Goal: Obtain resource: Download file/media

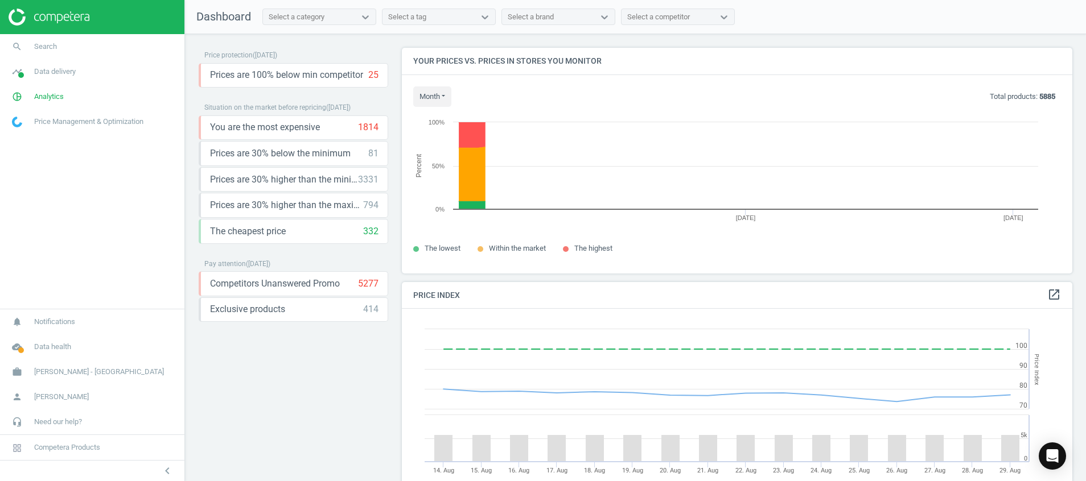
scroll to position [252, 684]
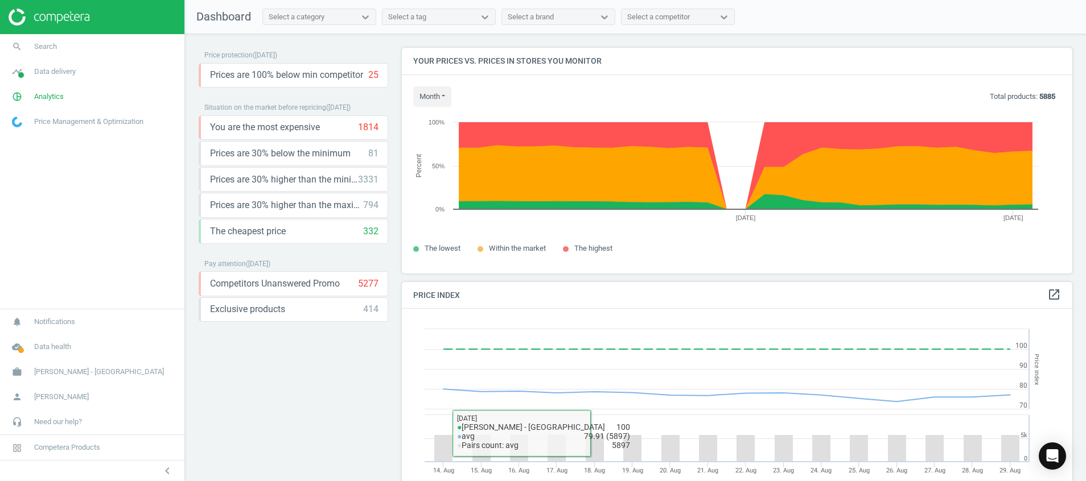
click at [299, 386] on div "Price protection ( [DATE] ) Prices are 100% below min competitor 25 keyboard_ar…" at bounding box center [294, 261] width 190 height 426
click at [18, 343] on icon "cloud_done" at bounding box center [17, 347] width 22 height 22
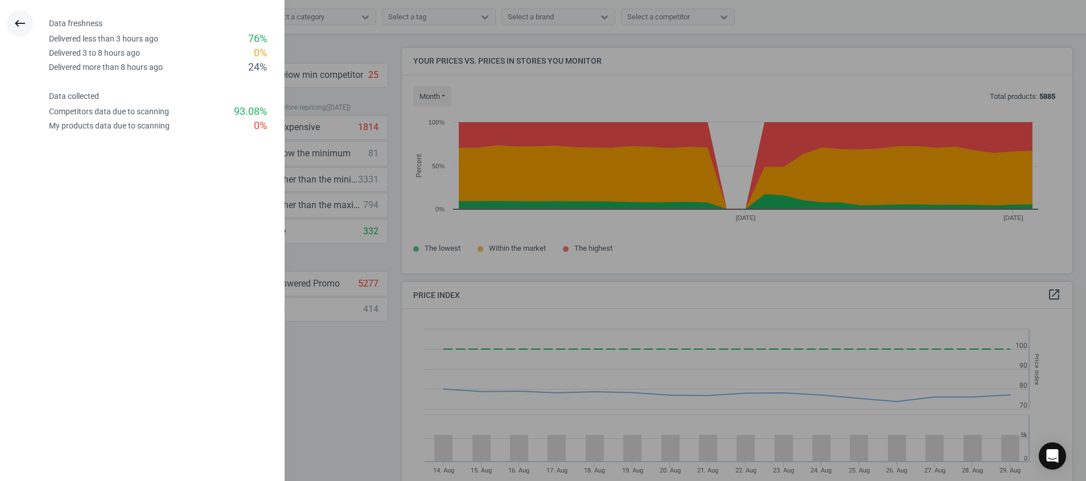
click at [26, 26] on icon "keyboard_backspace" at bounding box center [20, 24] width 14 height 14
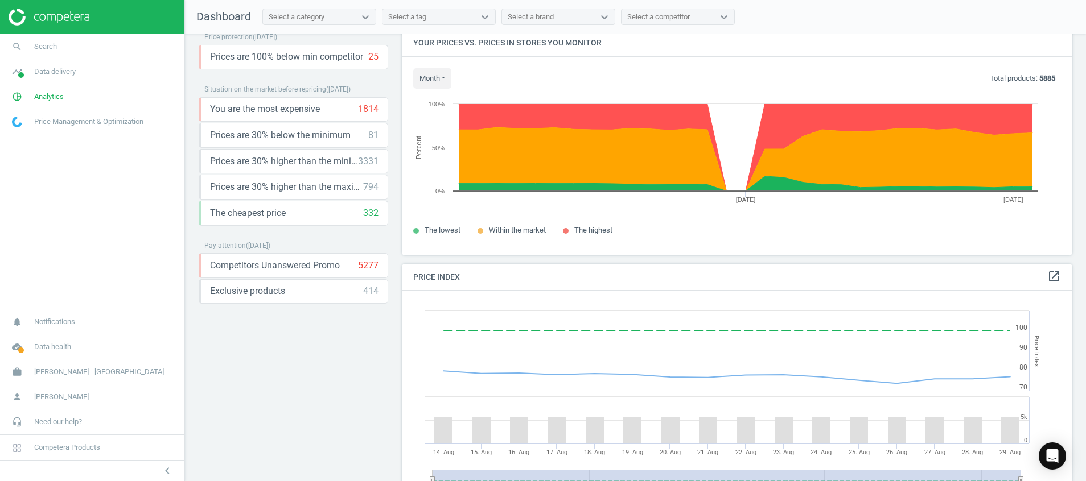
scroll to position [0, 0]
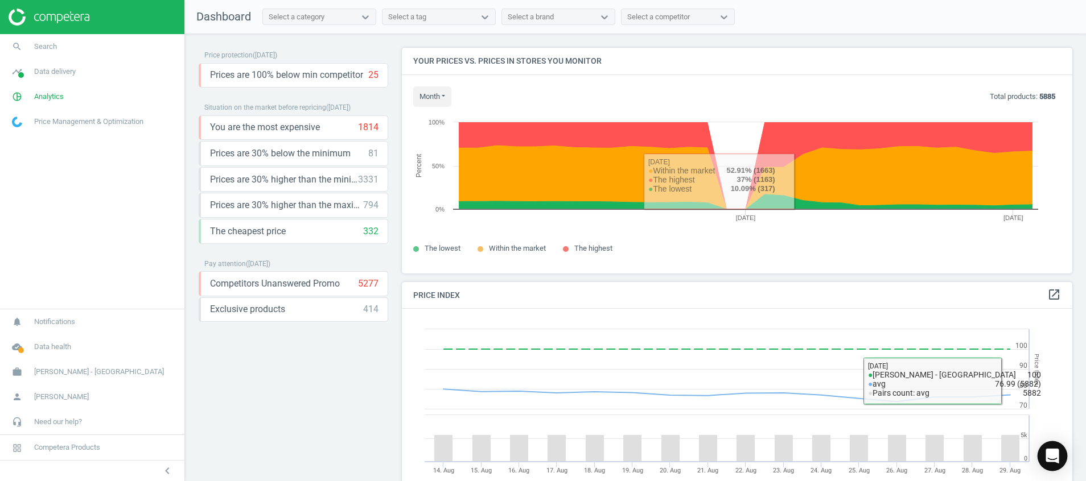
click at [1048, 451] on icon "Open Intercom Messenger" at bounding box center [1052, 456] width 13 height 15
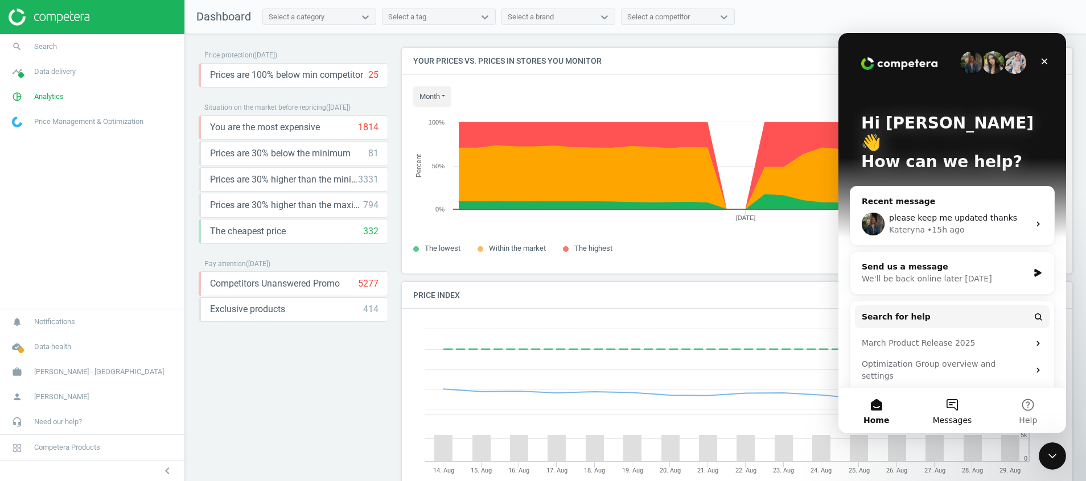
click at [950, 408] on button "Messages" at bounding box center [952, 411] width 76 height 46
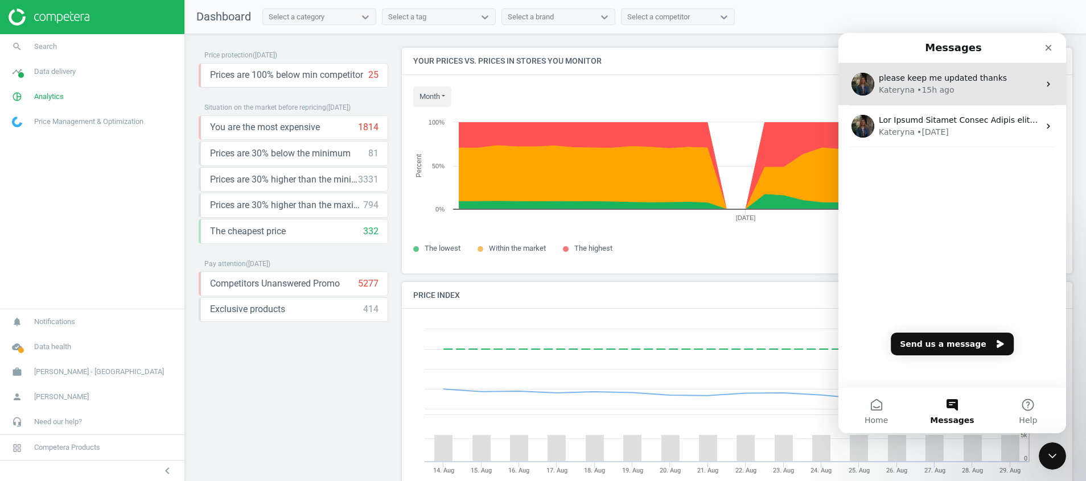
click at [967, 73] on span "please keep me updated thanks" at bounding box center [943, 77] width 128 height 9
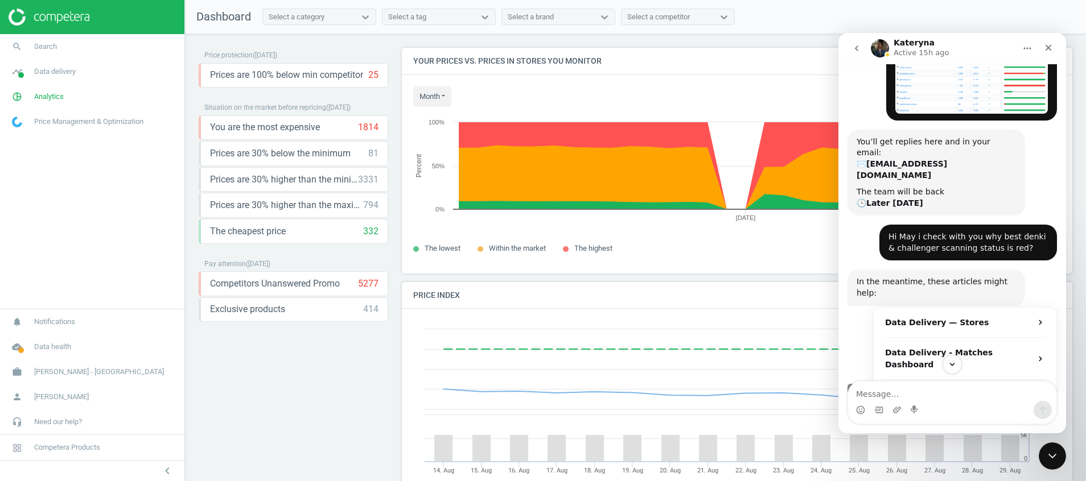
scroll to position [417, 0]
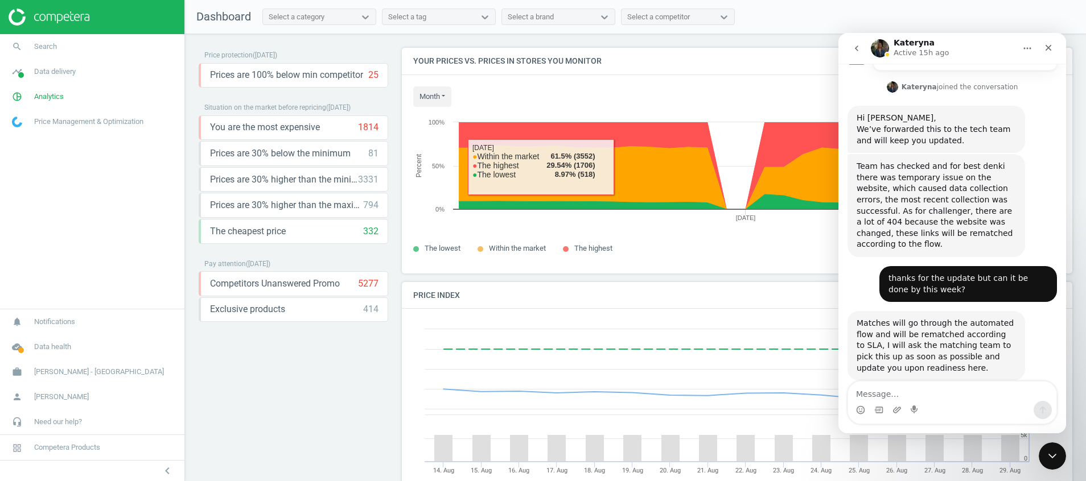
click at [295, 446] on div "Price protection ( 29.08.25 ) Prices are 100% below min competitor 25 keyboard_…" at bounding box center [294, 261] width 190 height 426
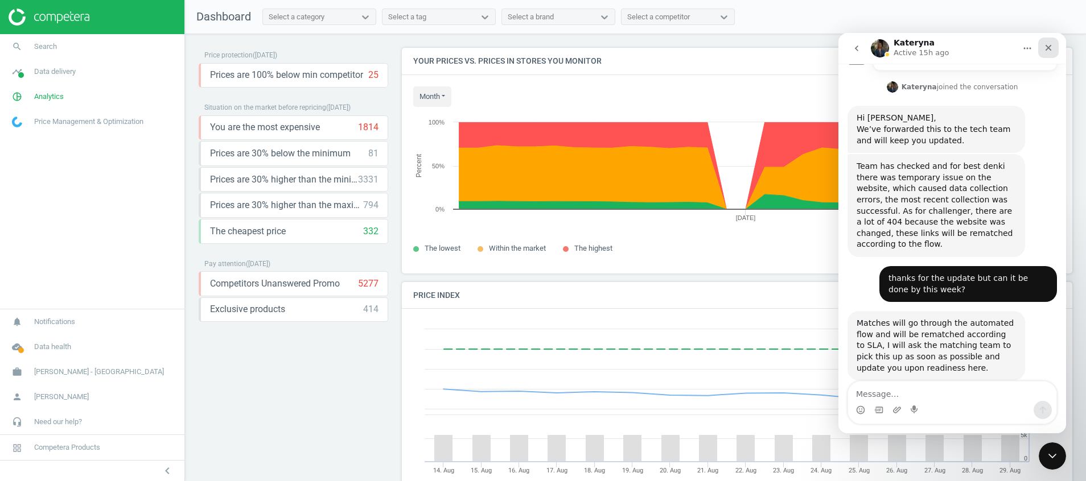
click at [1050, 51] on icon "Close" at bounding box center [1048, 47] width 9 height 9
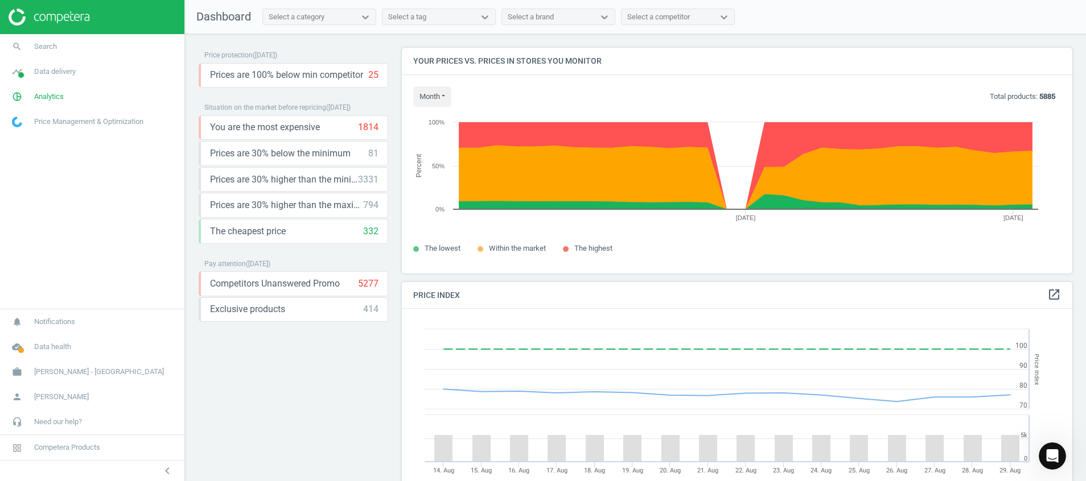
click at [53, 15] on img at bounding box center [49, 17] width 81 height 17
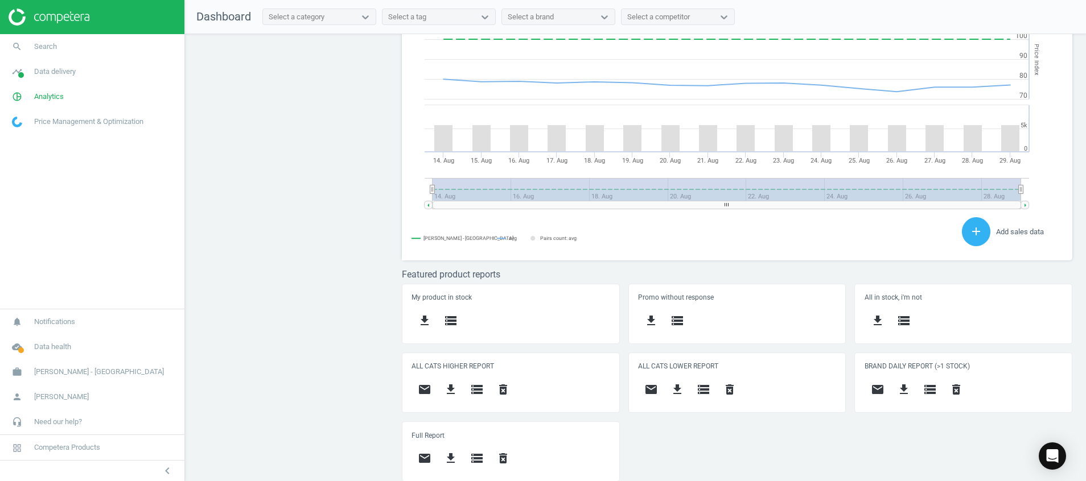
scroll to position [312, 0]
click at [50, 20] on img at bounding box center [49, 17] width 81 height 17
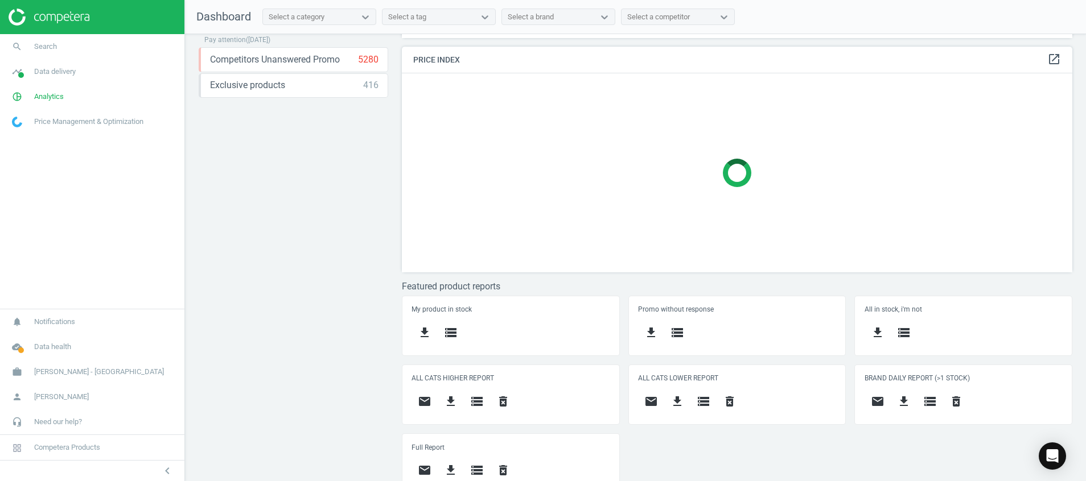
scroll to position [238, 0]
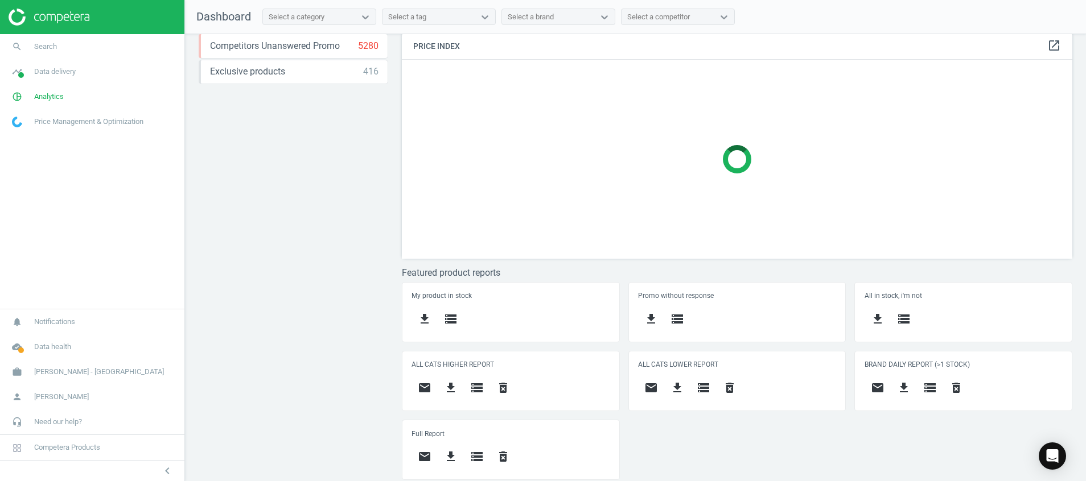
click at [364, 313] on div "Price protection ( 29.08.25 ) Prices are 100% below min competitor 25 keyboard_…" at bounding box center [635, 260] width 901 height 453
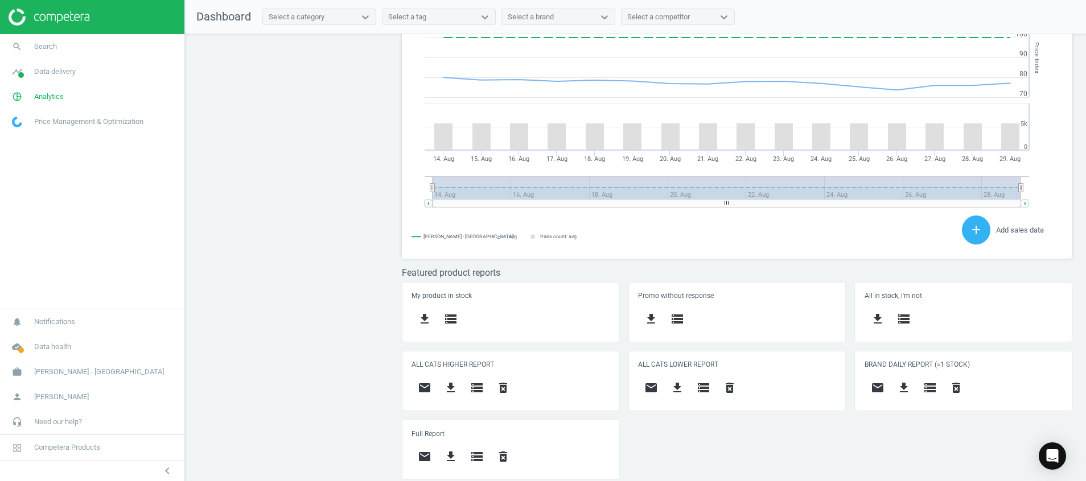
scroll to position [0, 0]
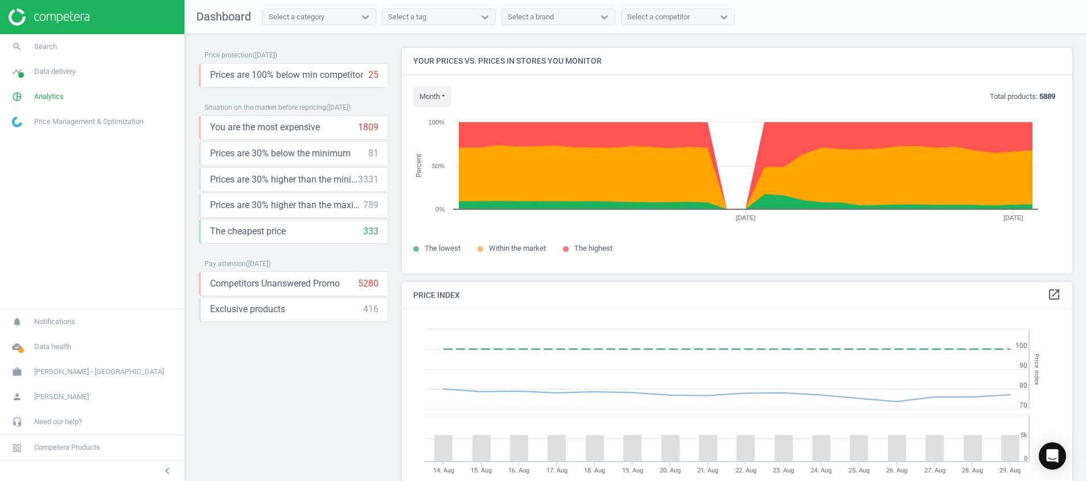
click at [310, 18] on div "Select a category" at bounding box center [297, 17] width 56 height 10
click at [273, 415] on div "Price protection ( 29.08.25 ) Prices are 100% below min competitor 25 keyboard_…" at bounding box center [294, 261] width 190 height 426
click at [56, 26] on div at bounding box center [92, 17] width 184 height 34
click at [63, 14] on img at bounding box center [49, 17] width 81 height 17
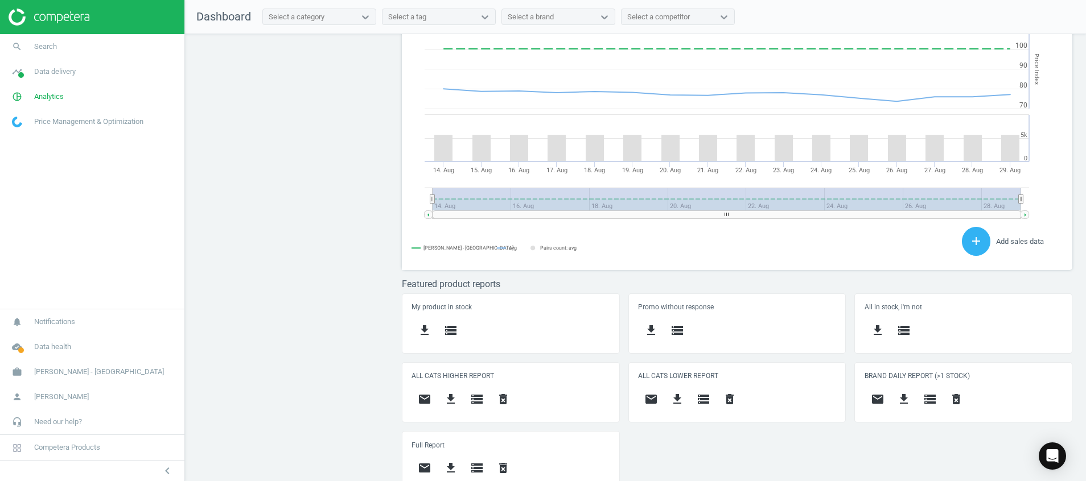
scroll to position [252, 684]
click at [17, 341] on icon "cloud_done" at bounding box center [17, 347] width 22 height 22
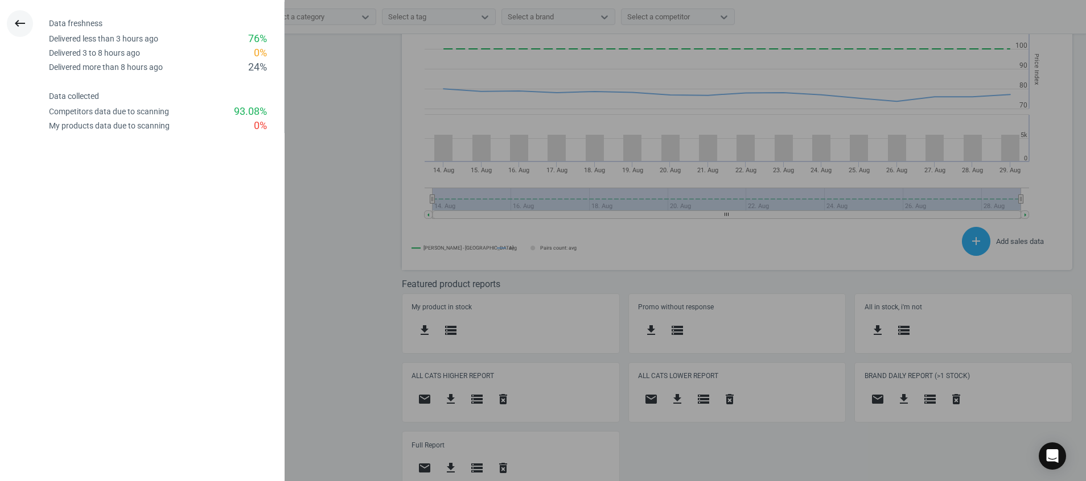
click at [14, 22] on icon "keyboard_backspace" at bounding box center [20, 24] width 14 height 14
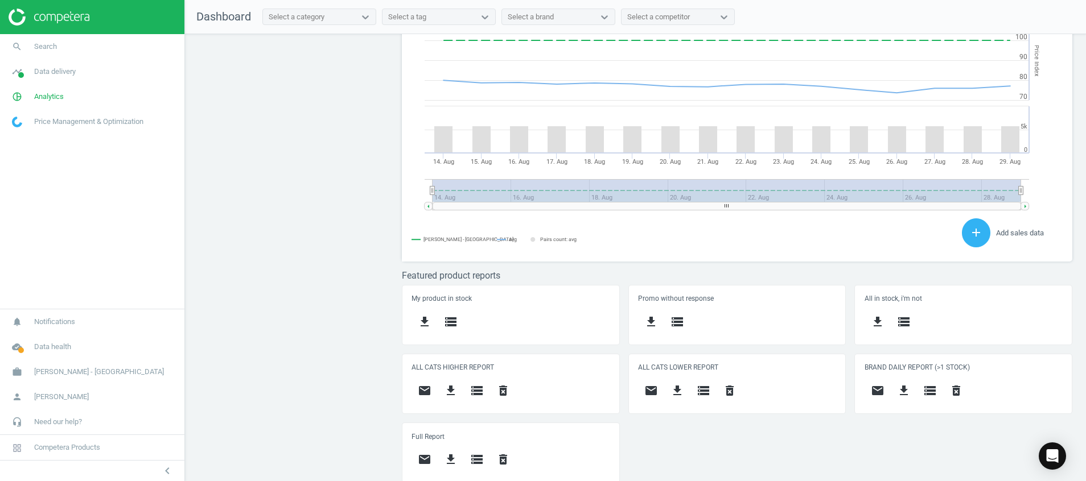
scroll to position [312, 0]
click at [450, 393] on icon "get_app" at bounding box center [451, 388] width 14 height 14
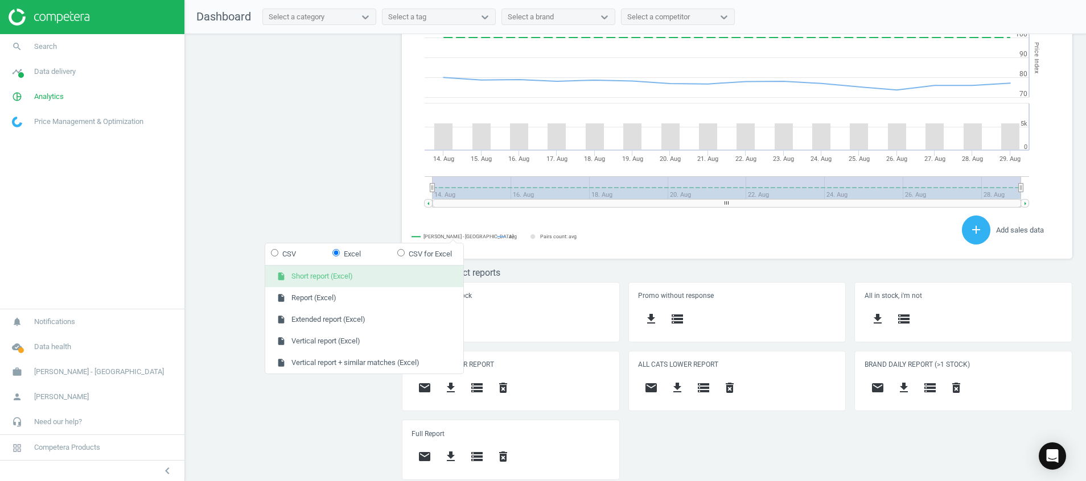
click at [389, 274] on button "insert_drive_file Short report (Excel)" at bounding box center [364, 277] width 198 height 22
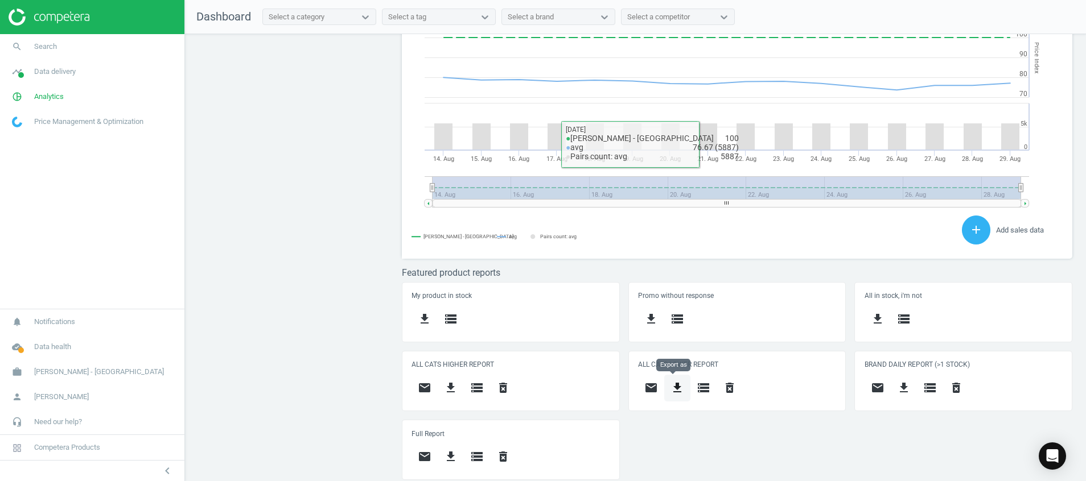
click at [673, 394] on icon "get_app" at bounding box center [677, 388] width 14 height 14
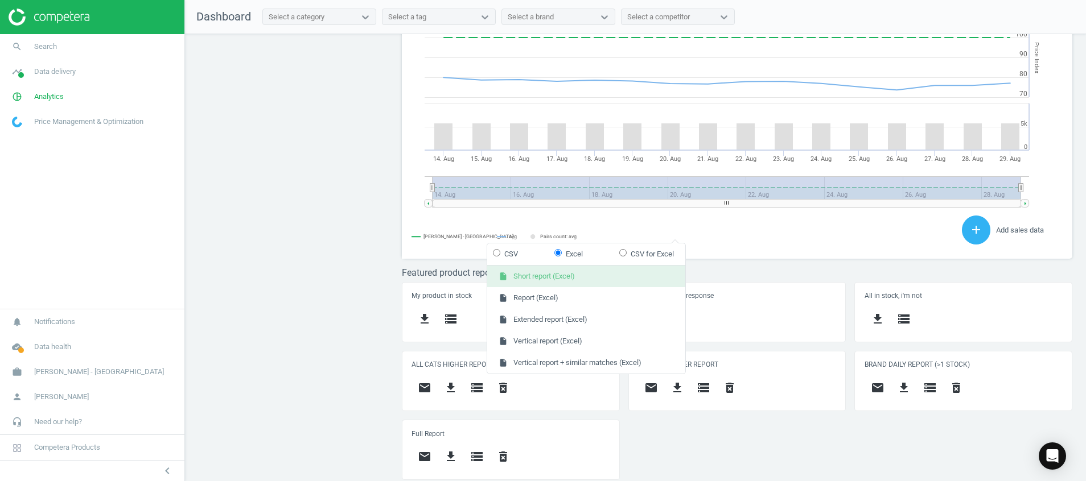
click at [657, 283] on button "insert_drive_file Short report (Excel)" at bounding box center [586, 277] width 198 height 22
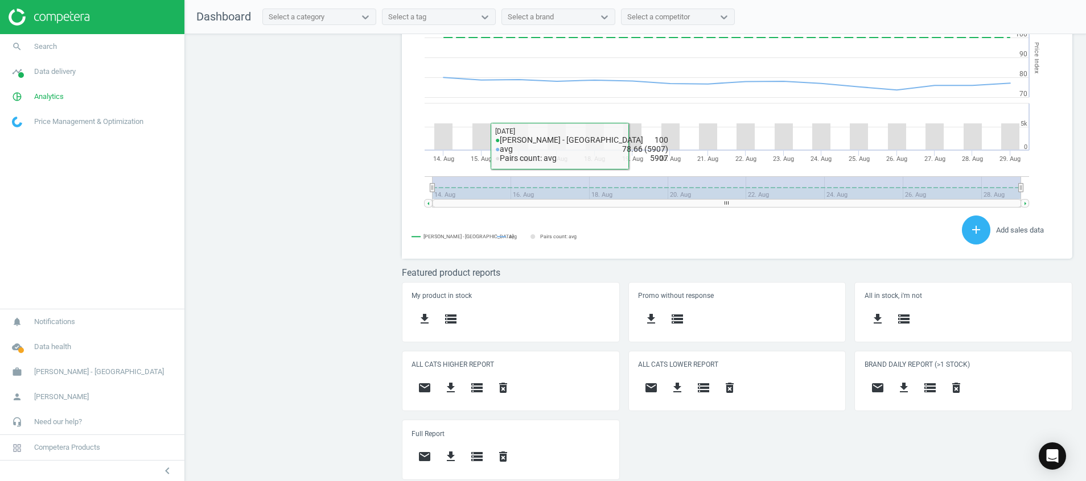
click at [282, 239] on div "Price protection ( 29.08.25 ) Prices are 100% below min competitor 25 keyboard_…" at bounding box center [635, 260] width 901 height 453
click at [23, 67] on icon "timeline" at bounding box center [17, 72] width 22 height 22
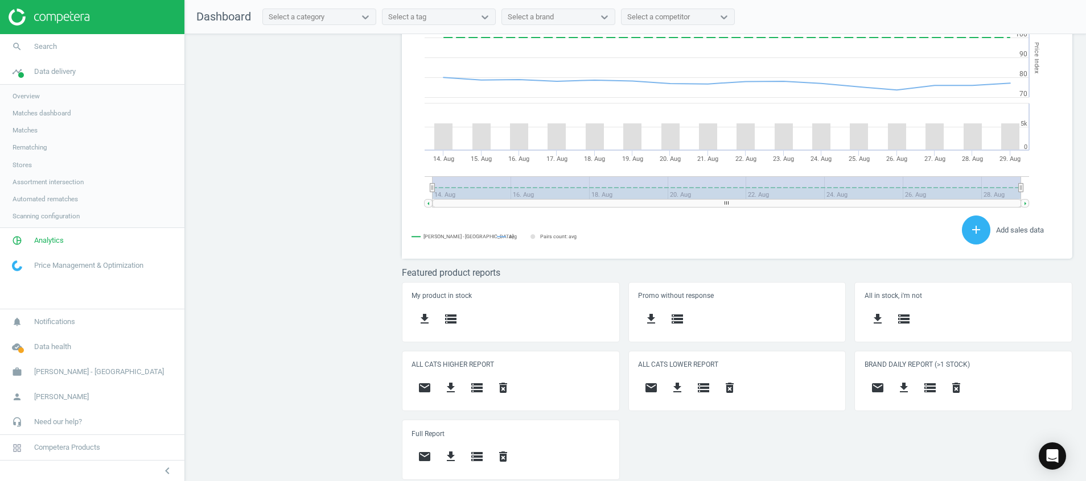
click at [20, 168] on span "Stores" at bounding box center [22, 164] width 19 height 9
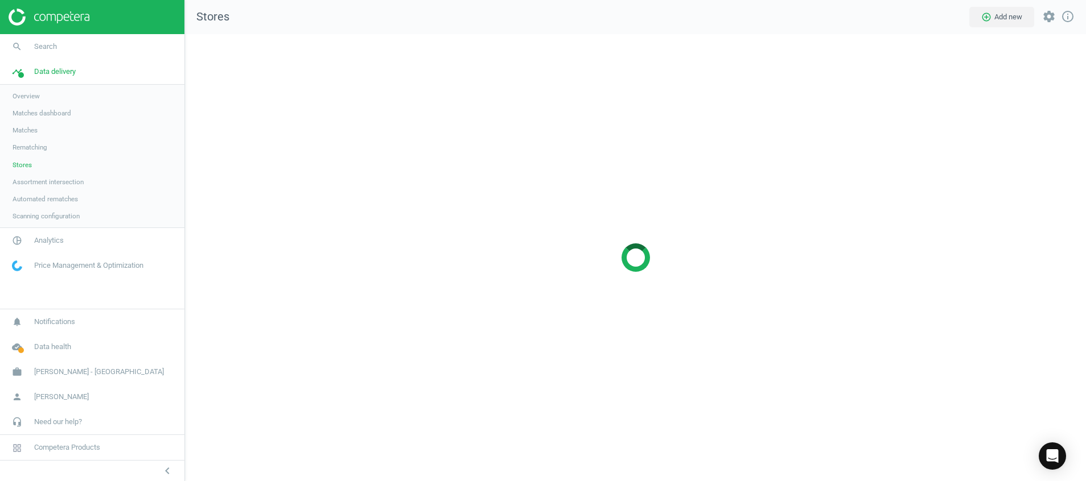
scroll to position [474, 928]
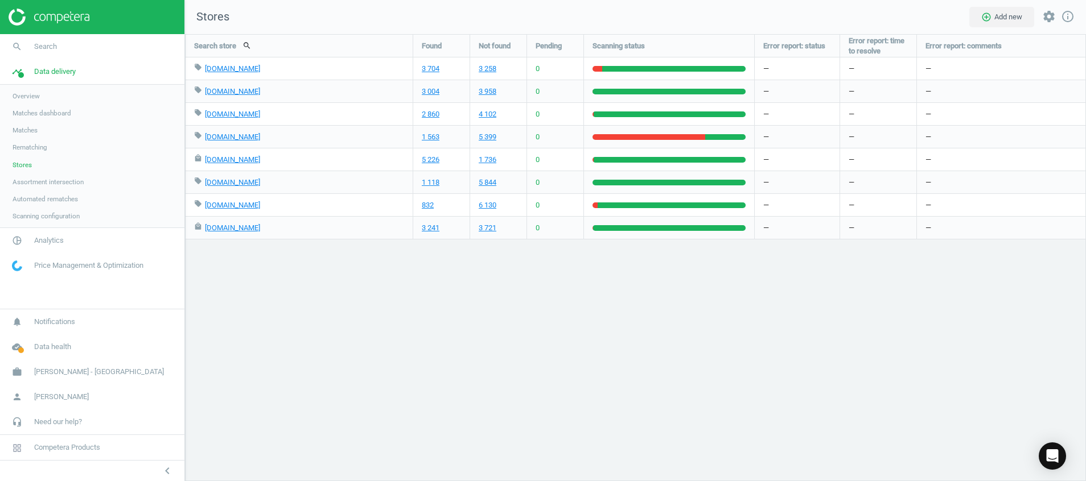
click at [345, 289] on div "Search store search Found Not found Pending Scanning status Error report: statu…" at bounding box center [635, 257] width 901 height 447
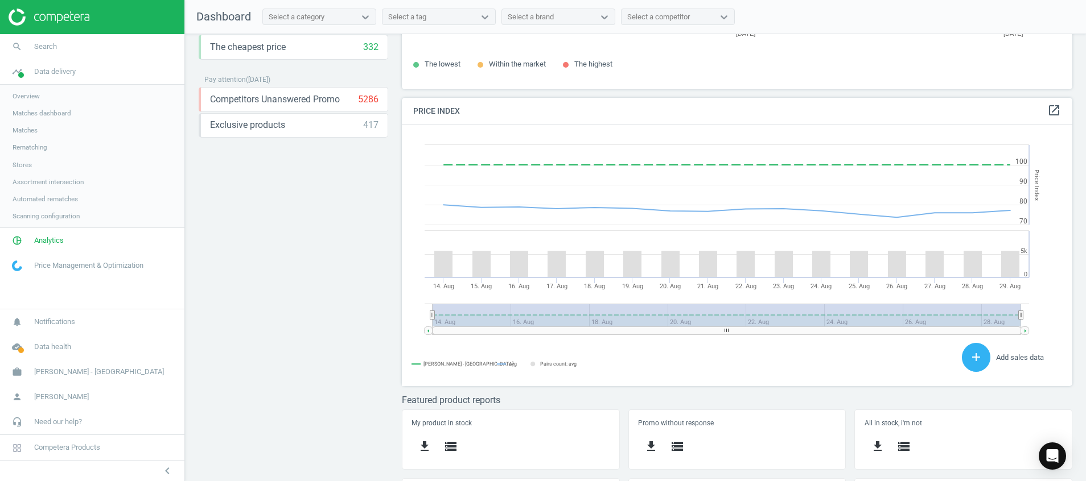
scroll to position [312, 0]
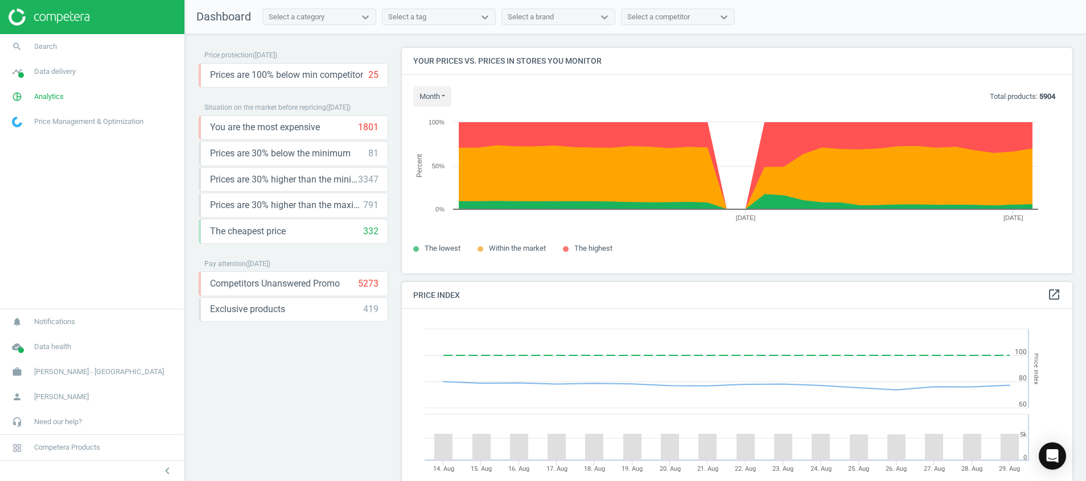
click at [325, 393] on div "Price protection ( [DATE] ) Prices are 100% below min competitor 25 keyboard_ar…" at bounding box center [294, 261] width 190 height 426
